Goal: Check status: Check status

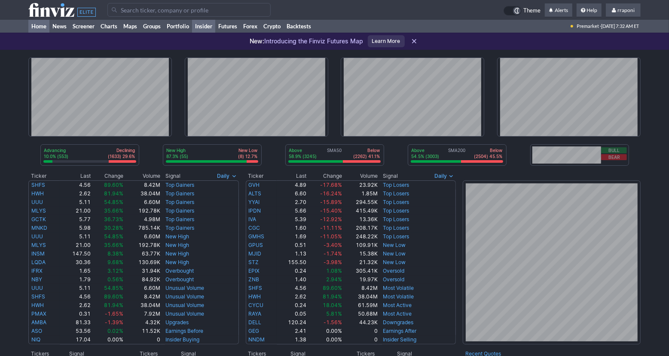
click at [193, 24] on link "Insider" at bounding box center [203, 26] width 23 height 13
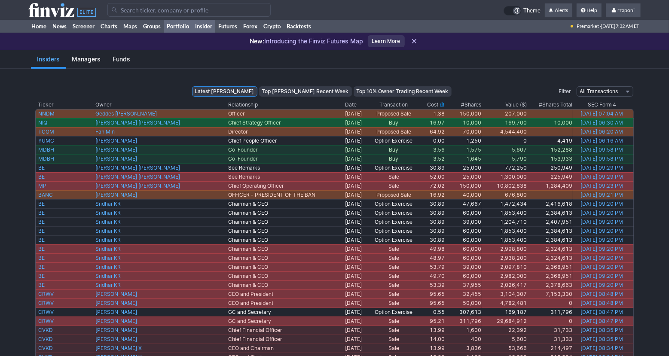
click at [191, 24] on link "Portfolio" at bounding box center [178, 26] width 28 height 13
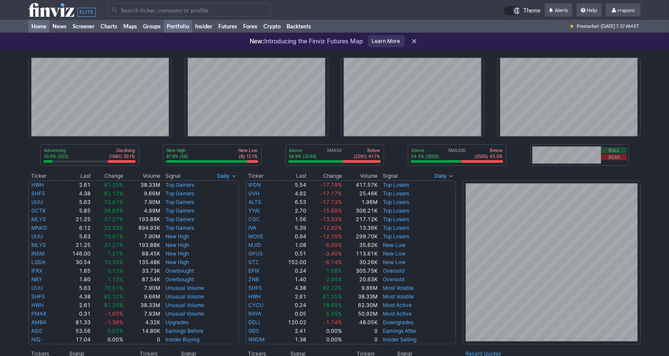
click at [188, 24] on link "Portfolio" at bounding box center [178, 26] width 28 height 13
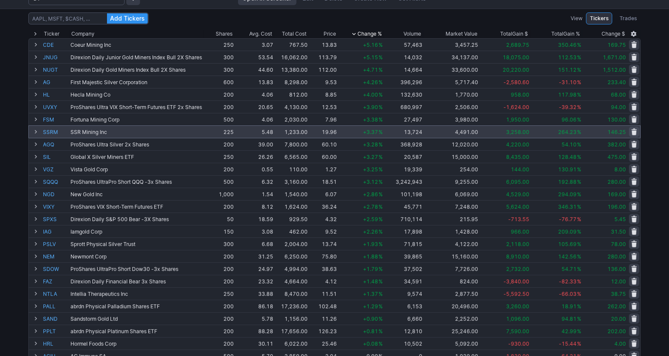
scroll to position [69, 0]
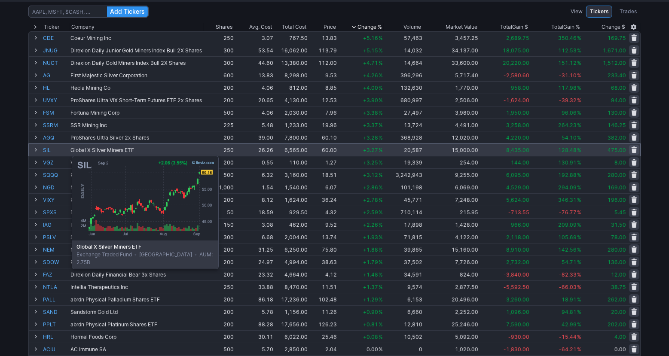
click at [50, 151] on link "SIL" at bounding box center [56, 150] width 26 height 12
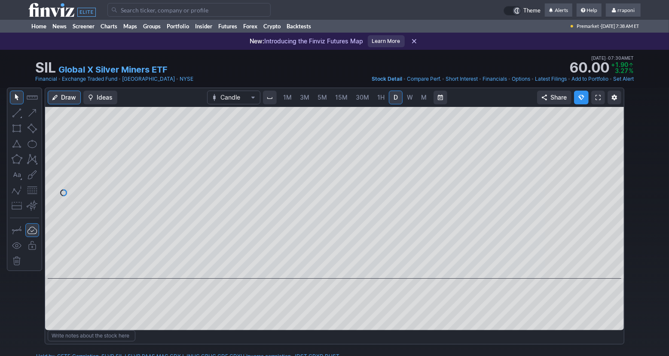
click at [421, 101] on span "M" at bounding box center [424, 97] width 6 height 9
click at [168, 28] on link "Portfolio" at bounding box center [178, 26] width 28 height 13
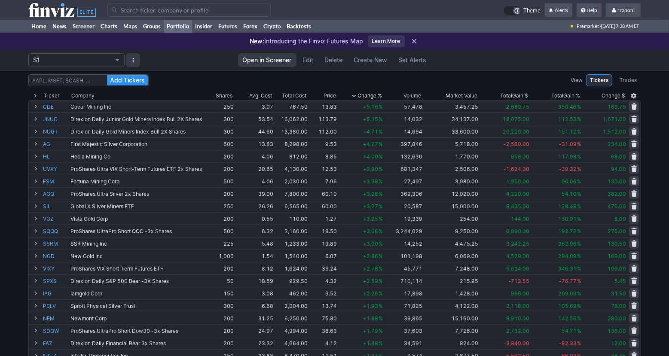
click at [187, 27] on link "Portfolio" at bounding box center [178, 26] width 28 height 13
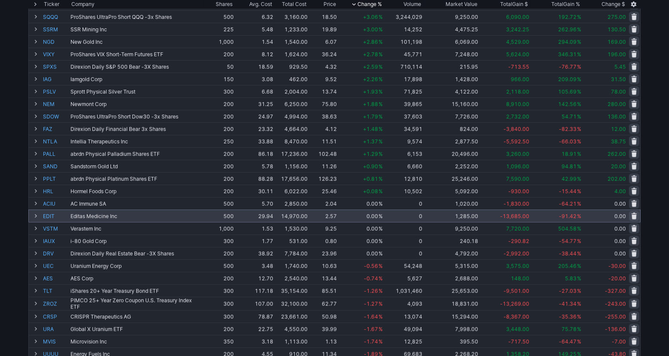
scroll to position [226, 0]
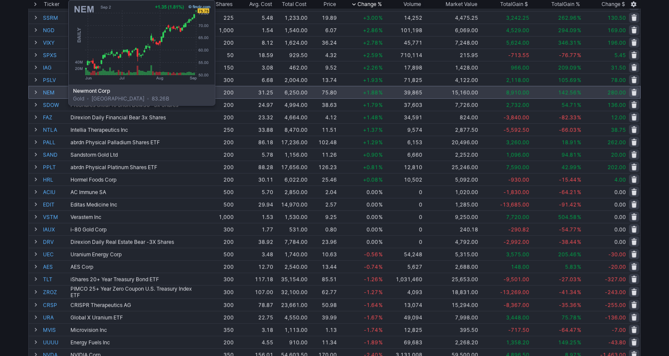
click at [47, 94] on link "NEM" at bounding box center [56, 92] width 26 height 12
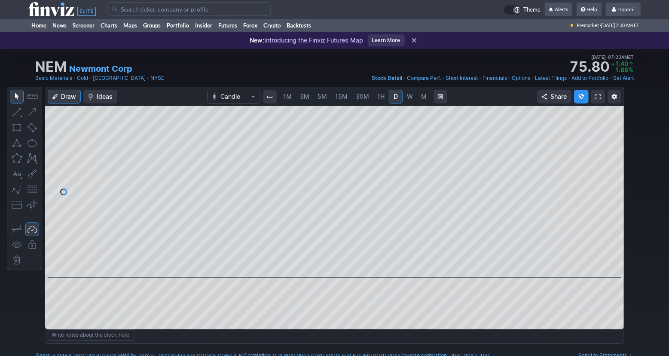
scroll to position [1, 0]
click at [422, 97] on span "M" at bounding box center [424, 95] width 6 height 7
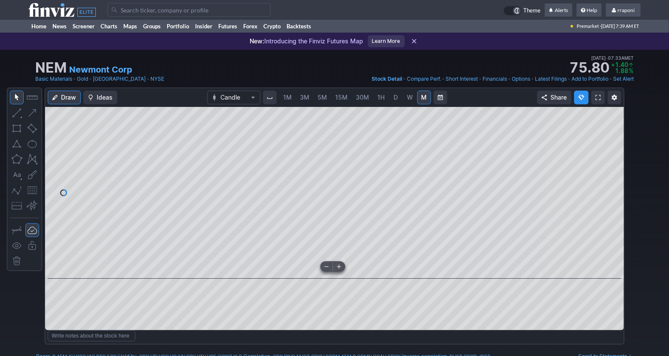
click at [326, 267] on span at bounding box center [326, 266] width 11 height 7
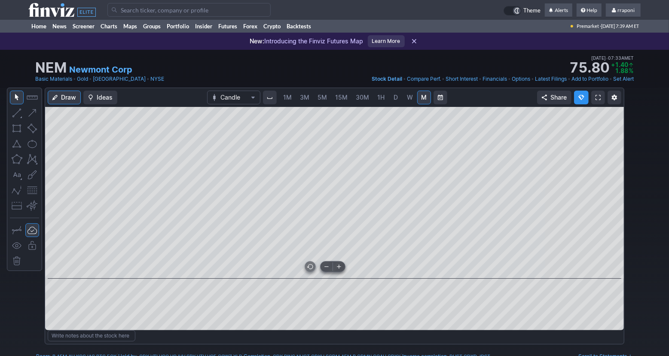
click at [326, 267] on span at bounding box center [326, 266] width 11 height 7
click at [184, 27] on link "Portfolio" at bounding box center [178, 26] width 28 height 13
